Goal: Task Accomplishment & Management: Use online tool/utility

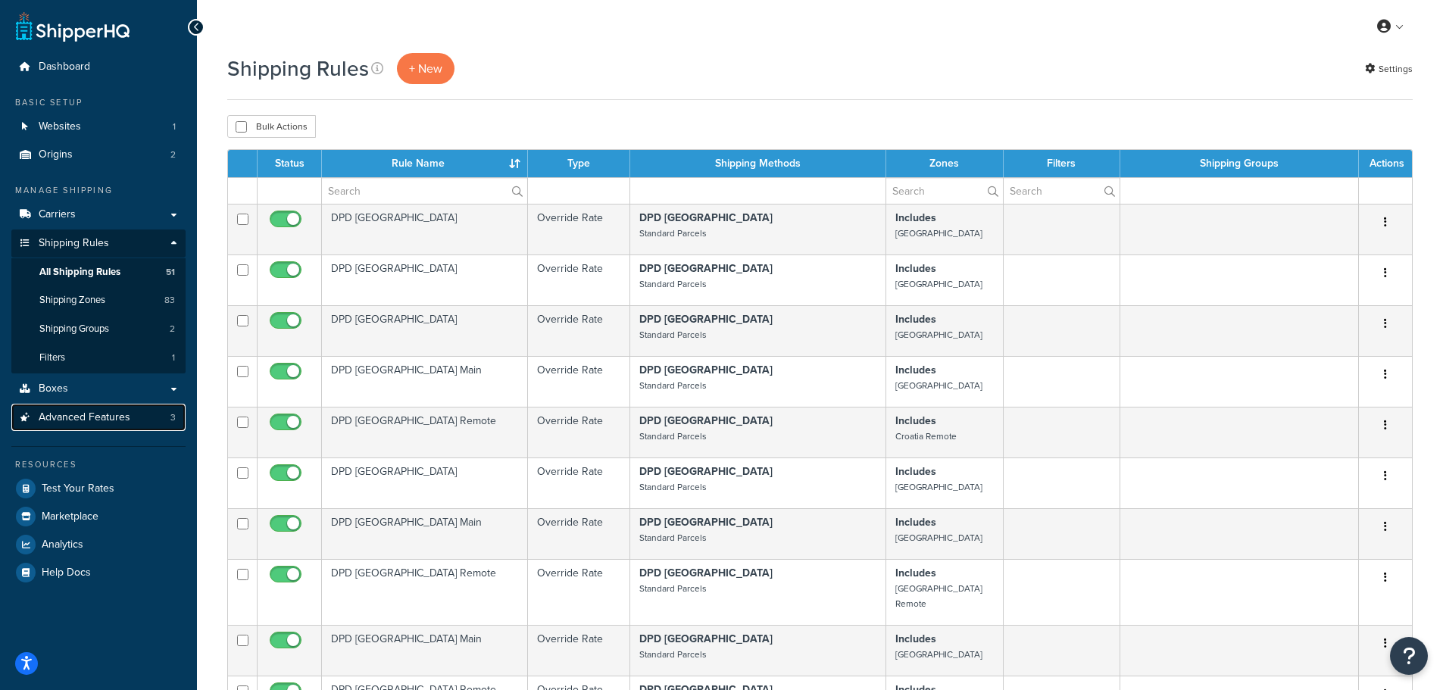
click at [89, 417] on span "Advanced Features" at bounding box center [85, 417] width 92 height 13
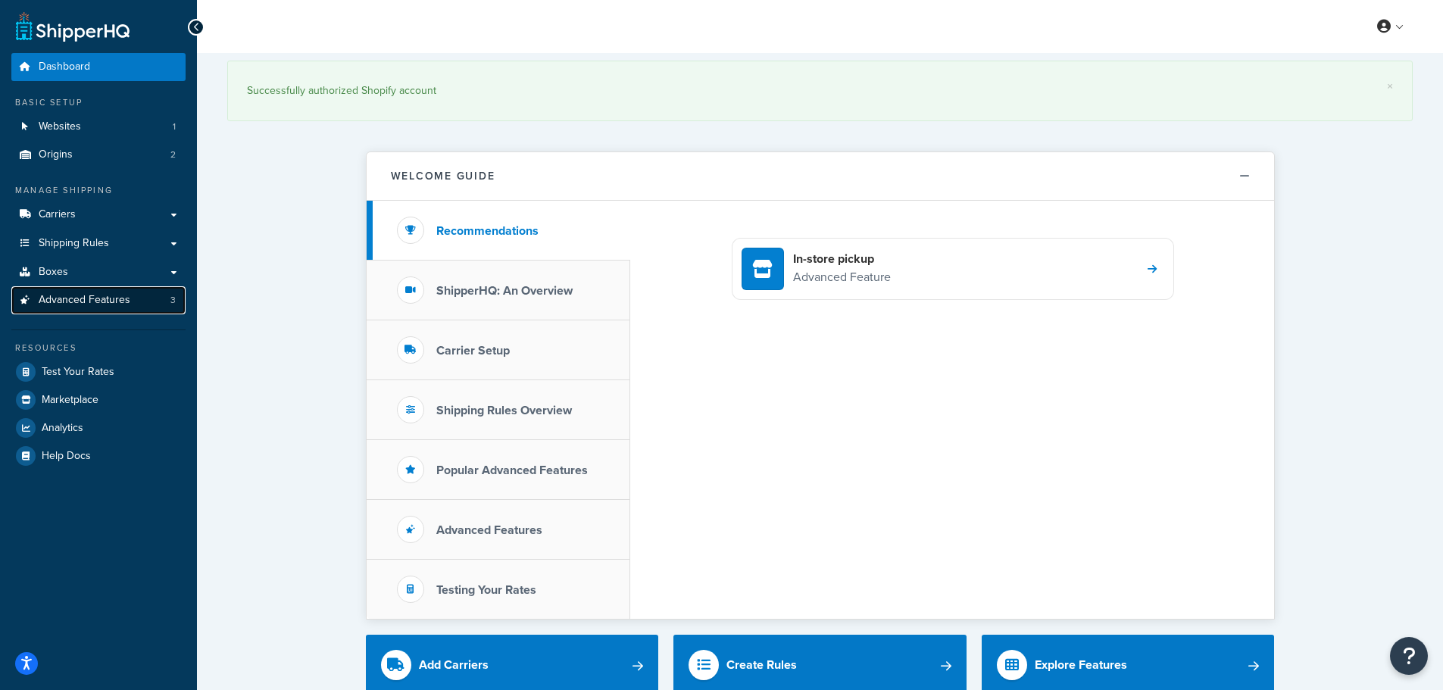
click at [82, 304] on span "Advanced Features" at bounding box center [85, 300] width 92 height 13
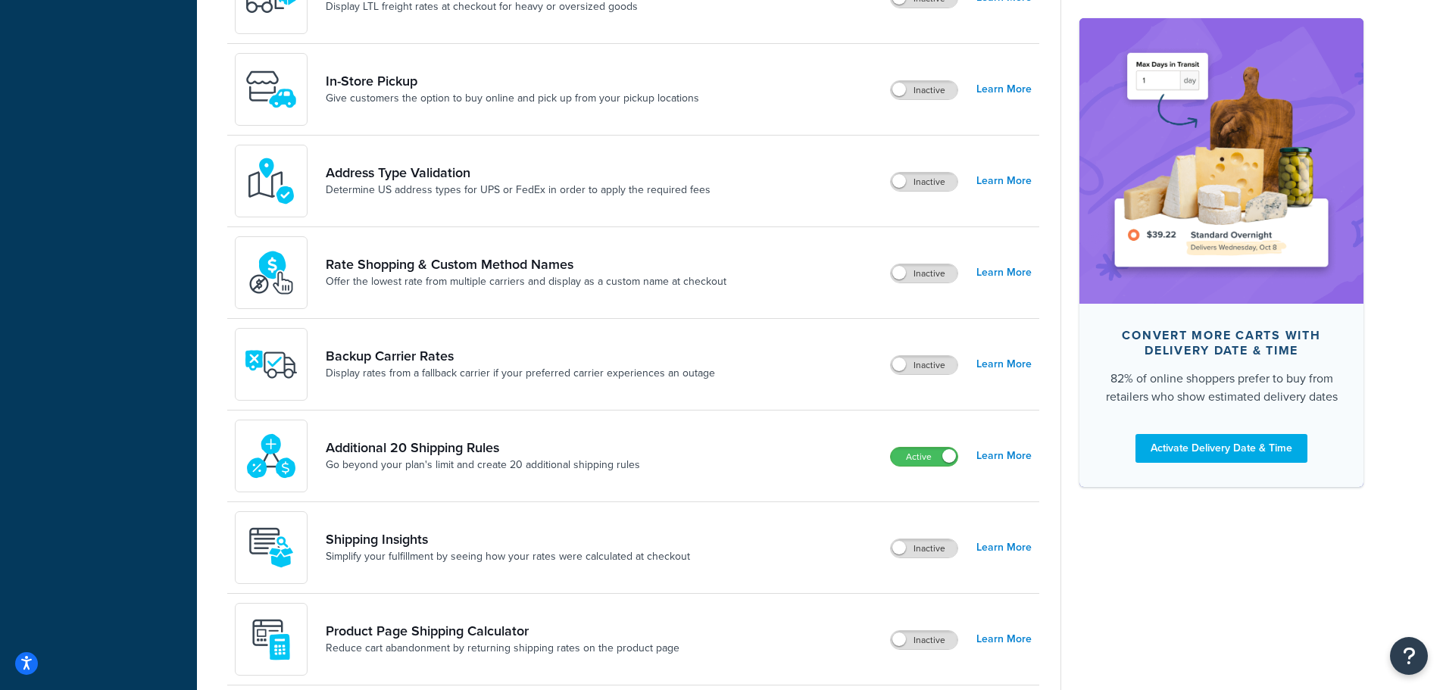
scroll to position [682, 0]
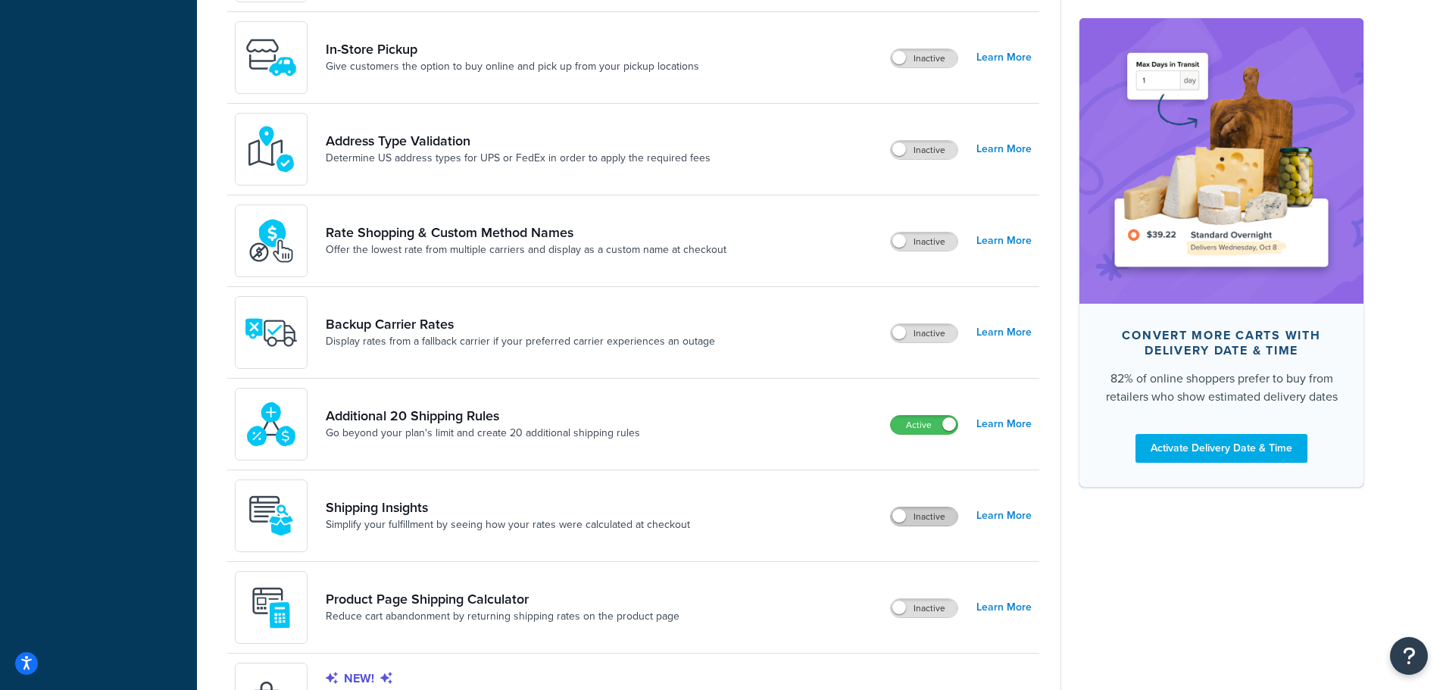
click at [920, 509] on label "Inactive" at bounding box center [924, 517] width 67 height 18
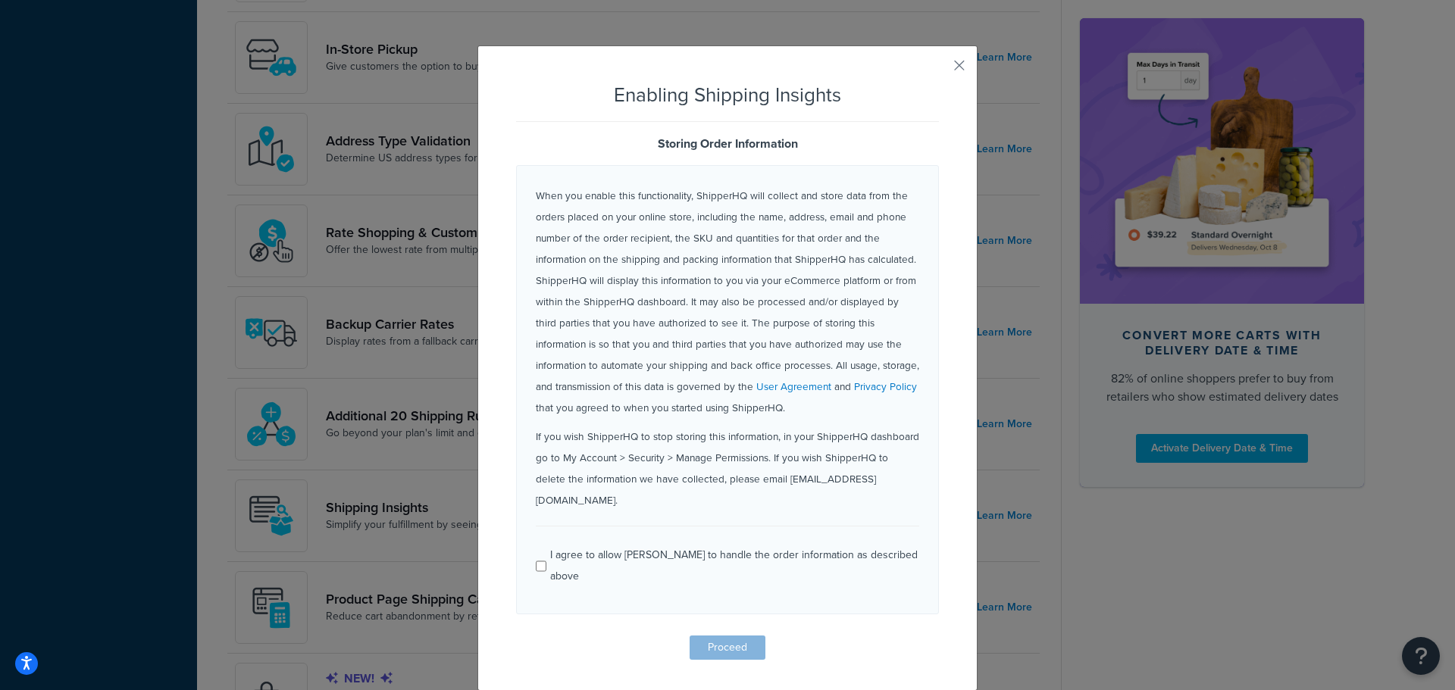
click at [606, 545] on div "I agree to allow ShipperHQ to handle the order information as described above" at bounding box center [734, 566] width 369 height 42
click at [546, 561] on input "I agree to allow ShipperHQ to handle the order information as described above" at bounding box center [541, 566] width 11 height 11
checkbox input "true"
click at [714, 636] on button "Proceed" at bounding box center [727, 648] width 76 height 24
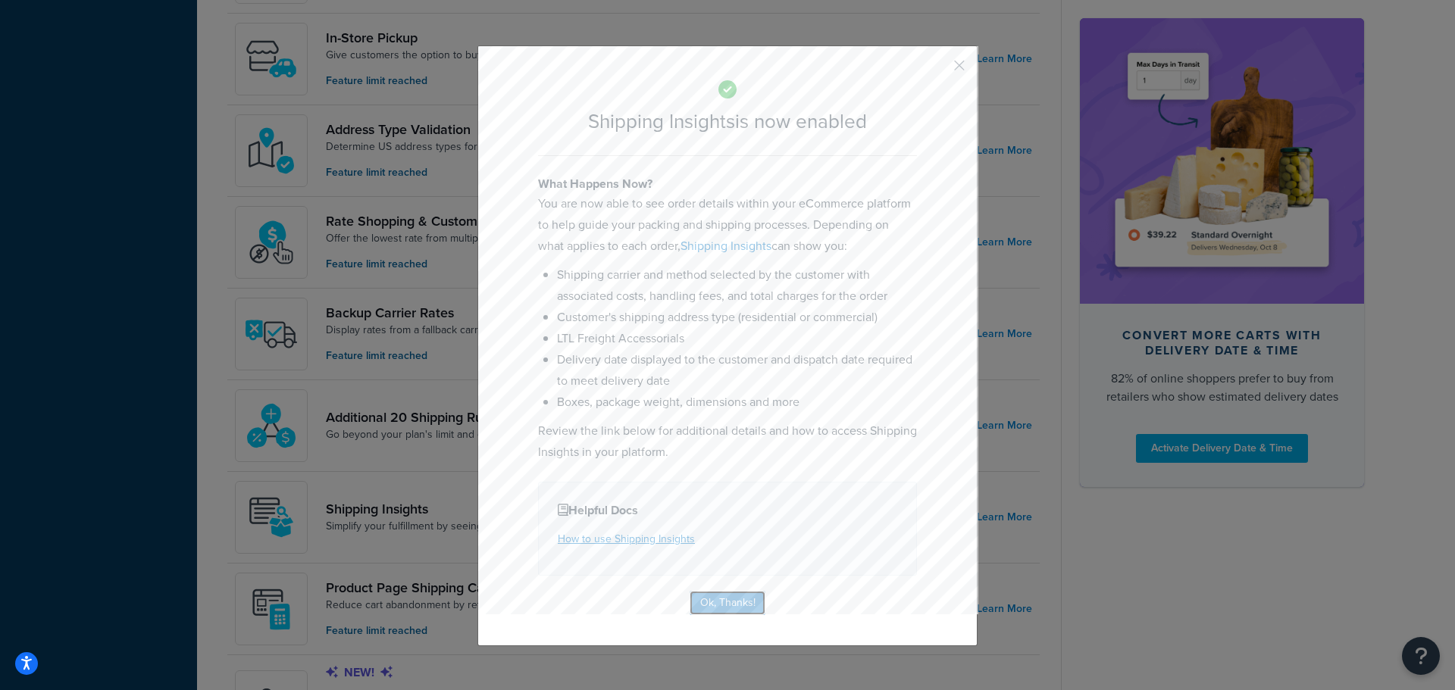
click at [719, 602] on button "Ok, Thanks!" at bounding box center [727, 603] width 76 height 24
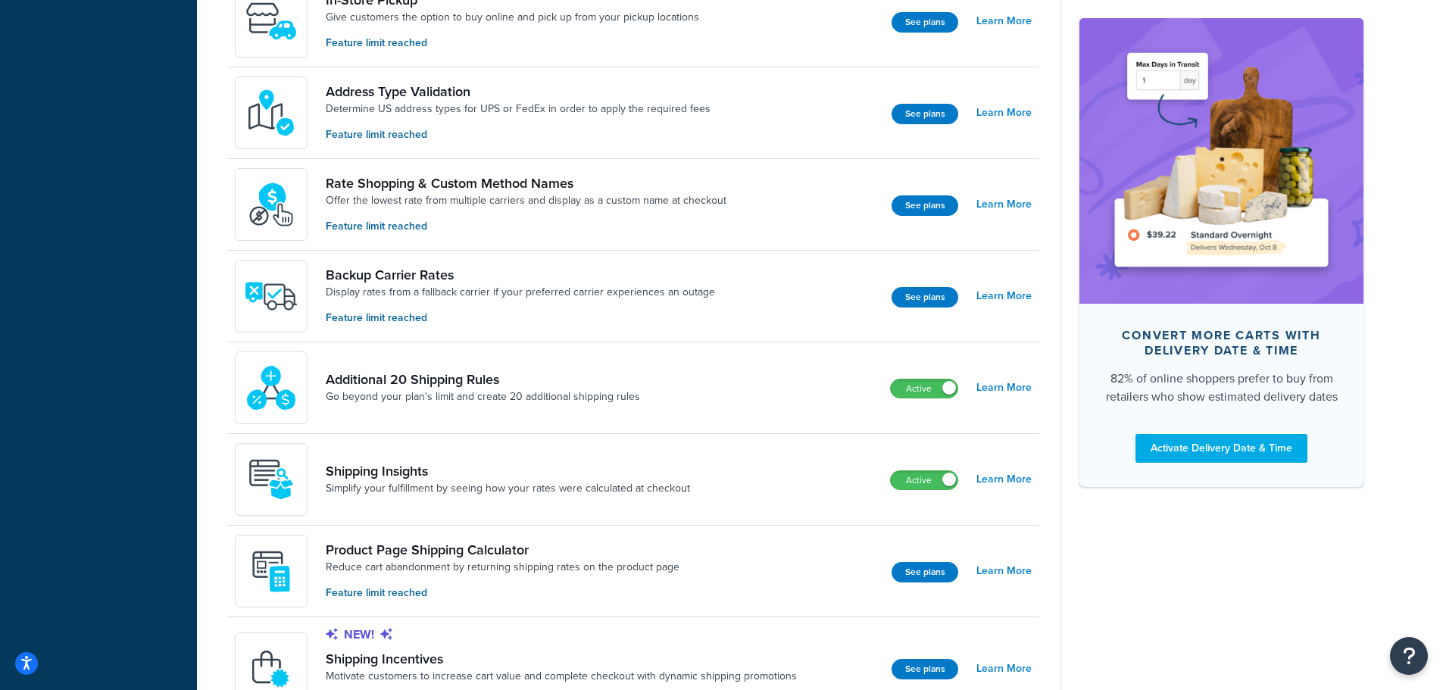
scroll to position [758, 0]
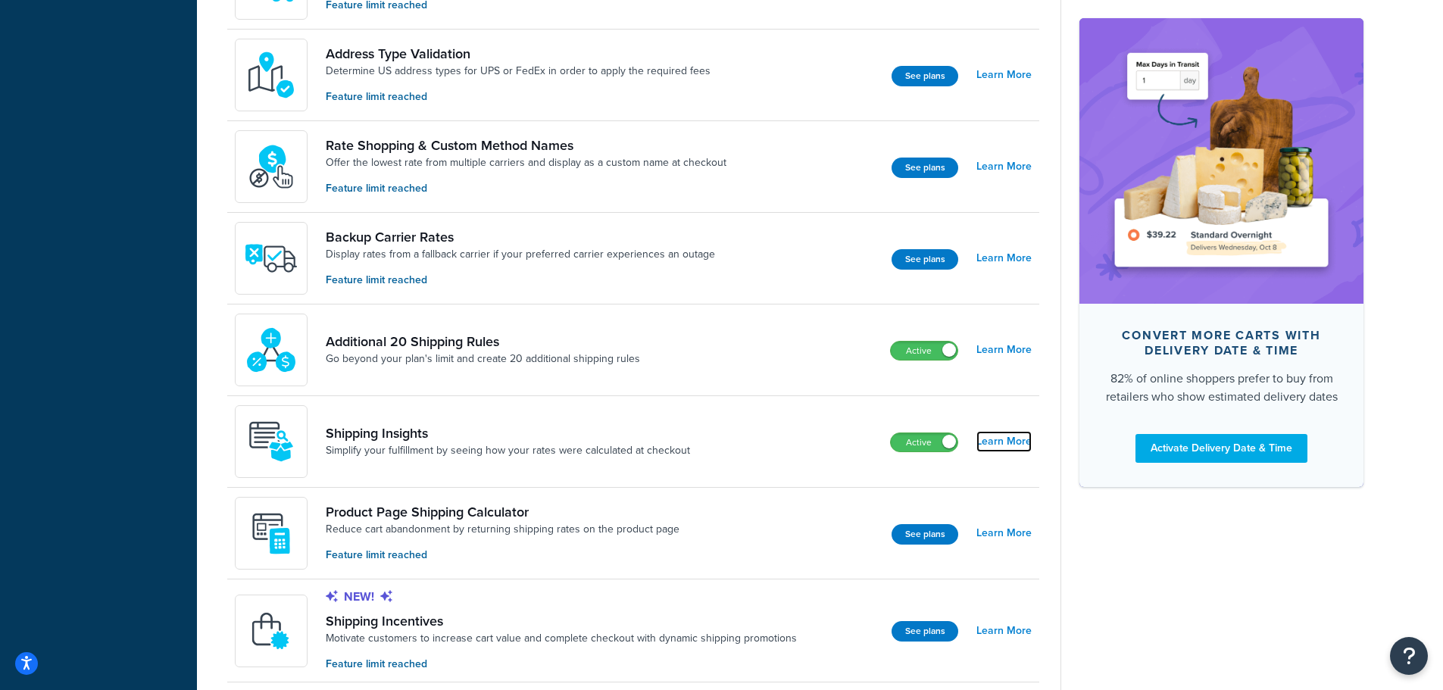
click at [1000, 443] on link "Learn More" at bounding box center [1004, 441] width 55 height 21
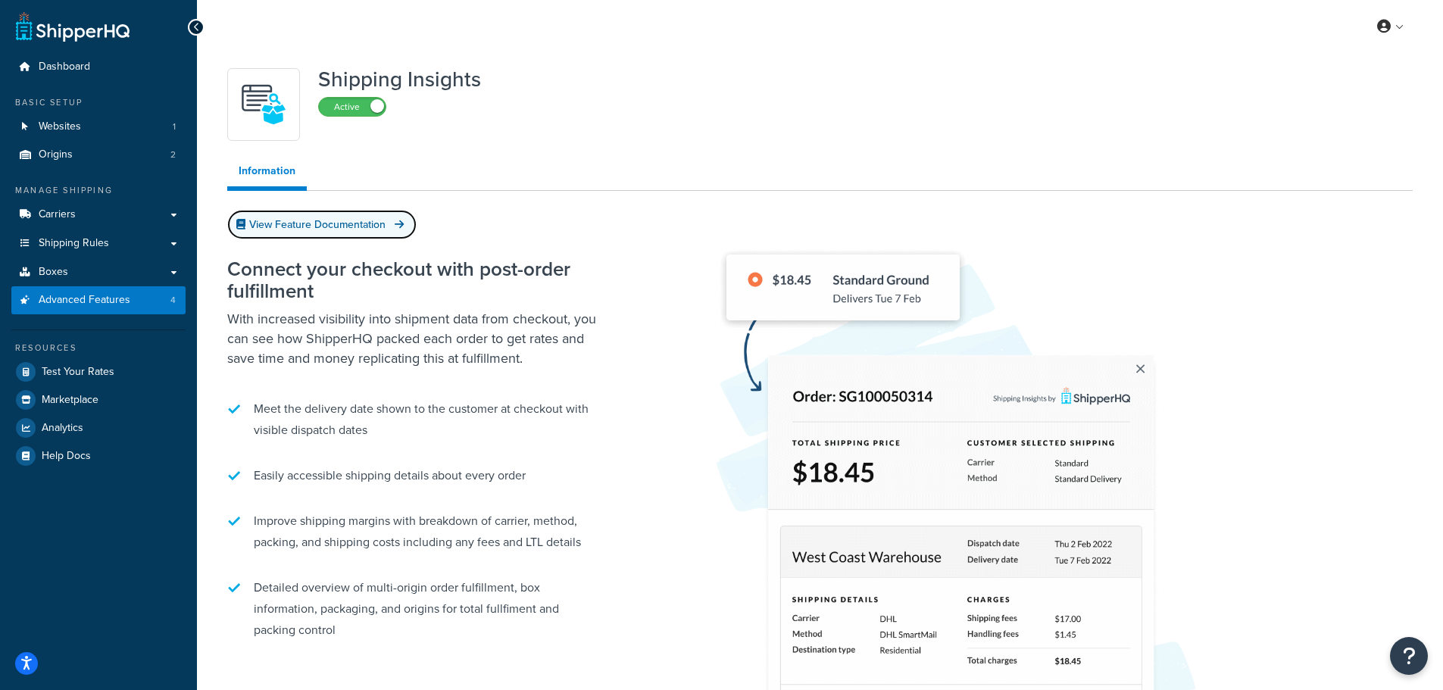
click at [361, 224] on link "View Feature Documentation" at bounding box center [321, 225] width 189 height 30
